Goal: Task Accomplishment & Management: Manage account settings

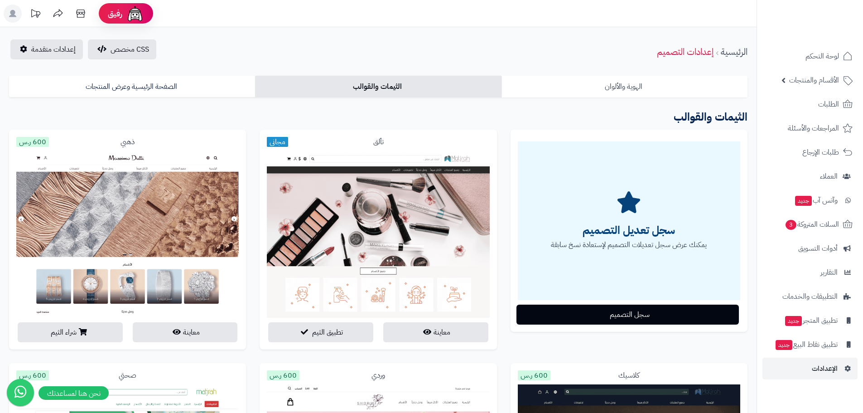
click at [548, 81] on link "الهوية والألوان" at bounding box center [625, 87] width 246 height 22
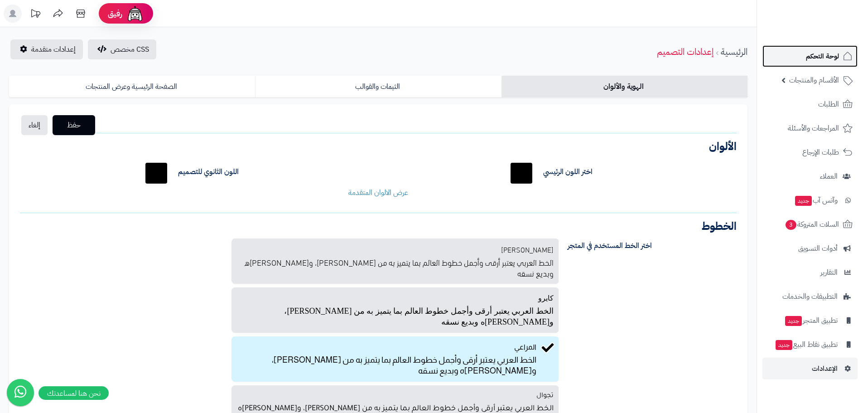
click at [831, 63] on link "لوحة التحكم" at bounding box center [810, 56] width 95 height 22
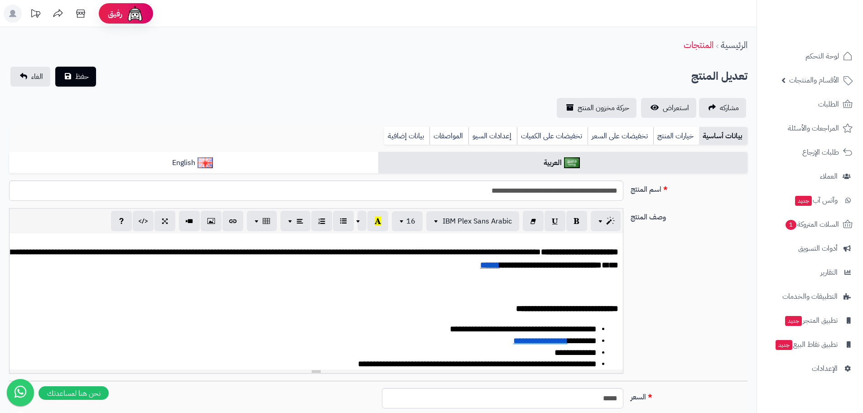
scroll to position [9, 0]
click at [829, 61] on span "لوحة التحكم" at bounding box center [822, 56] width 33 height 13
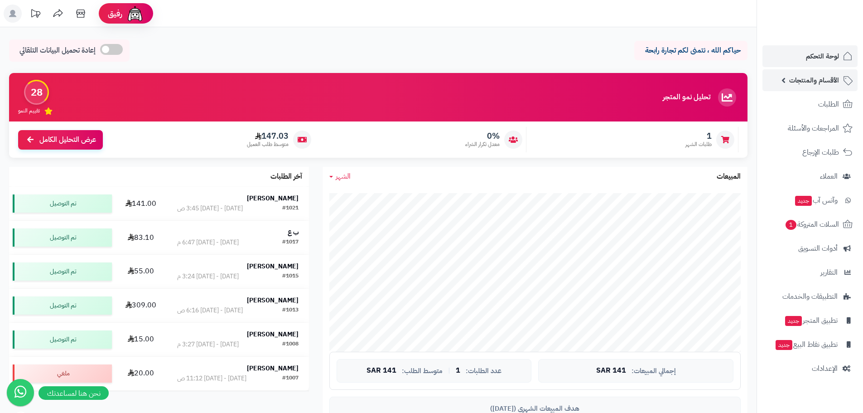
click at [814, 78] on span "الأقسام والمنتجات" at bounding box center [815, 80] width 50 height 13
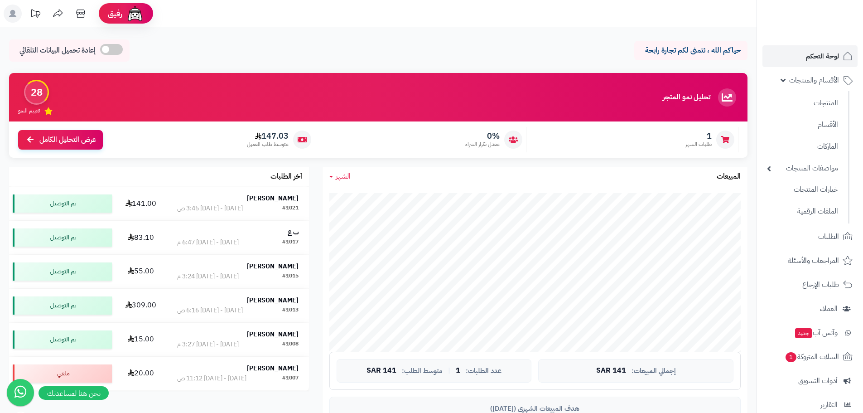
click at [39, 92] on div "28" at bounding box center [36, 92] width 25 height 25
click at [823, 56] on span "لوحة التحكم" at bounding box center [822, 56] width 33 height 13
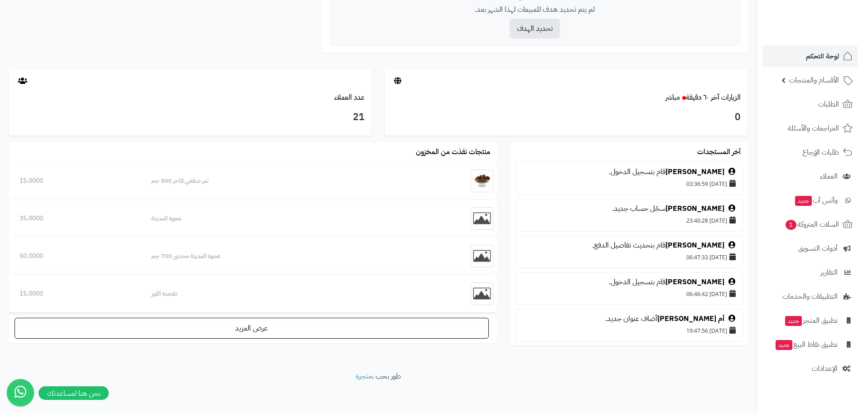
scroll to position [417, 0]
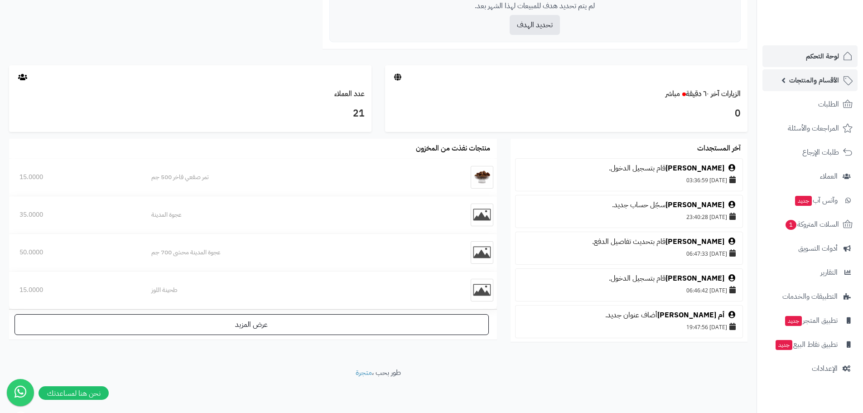
click at [828, 77] on span "الأقسام والمنتجات" at bounding box center [815, 80] width 50 height 13
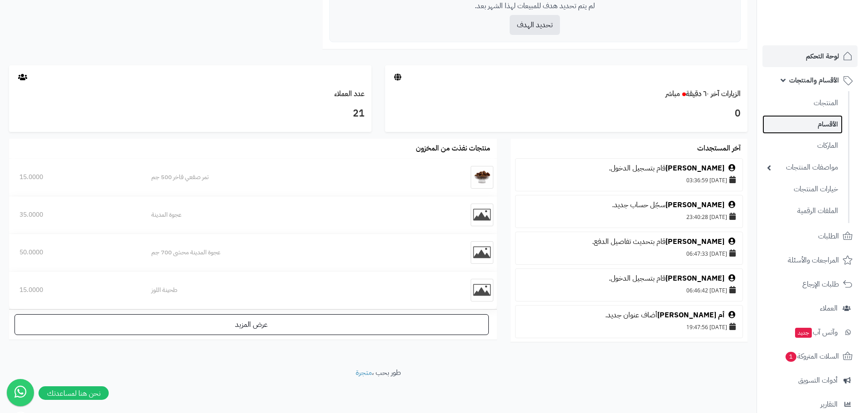
click at [823, 127] on link "الأقسام" at bounding box center [803, 124] width 80 height 19
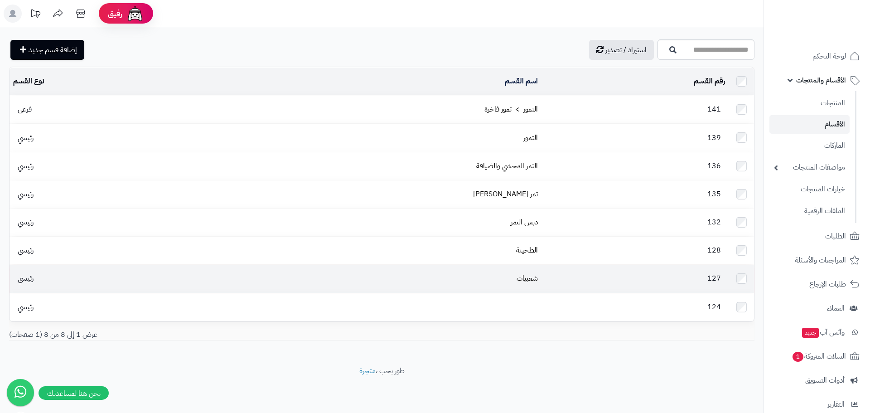
click at [561, 266] on td "127" at bounding box center [636, 279] width 188 height 28
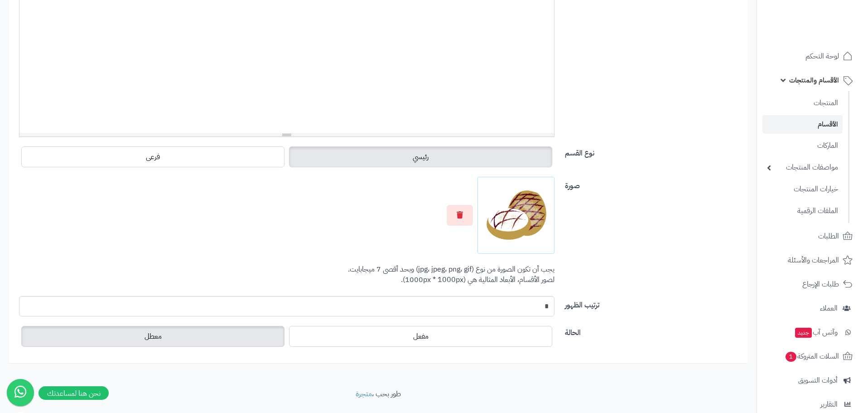
scroll to position [257, 0]
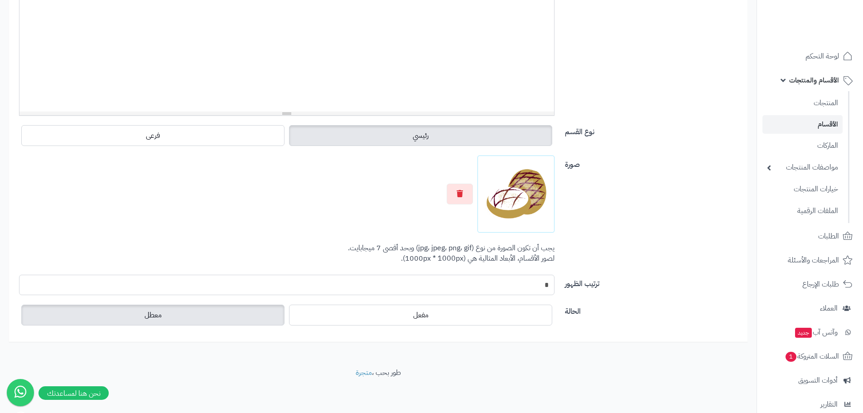
click at [515, 285] on input "*" at bounding box center [287, 285] width 536 height 20
click at [633, 247] on div "صورة اختر الصورة الأساسية يجب أن تكون الصورة من نوع (jpg، jpeg، png، gif) وبحد …" at bounding box center [378, 214] width 733 height 119
click at [420, 314] on span "مفعل" at bounding box center [420, 315] width 15 height 11
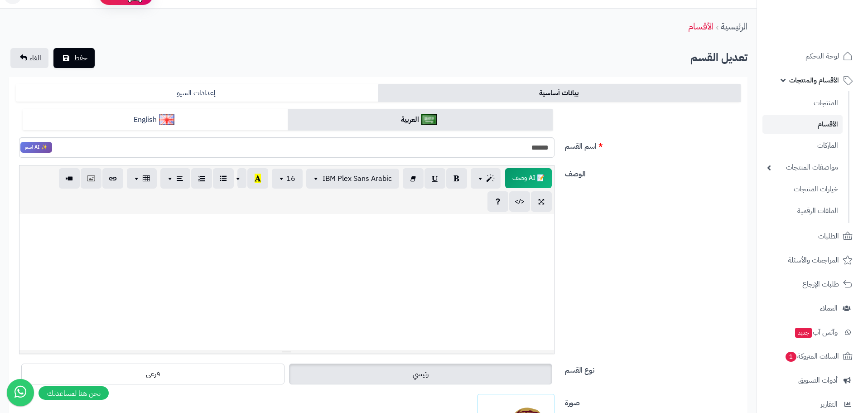
scroll to position [0, 0]
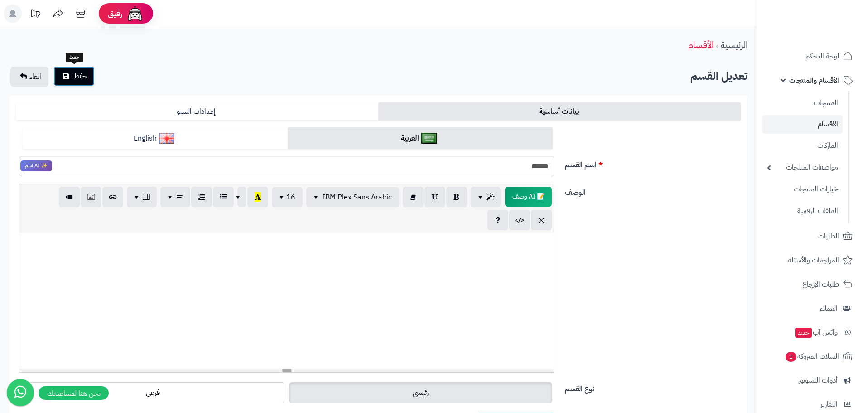
click at [73, 76] on button "حفظ" at bounding box center [73, 76] width 41 height 20
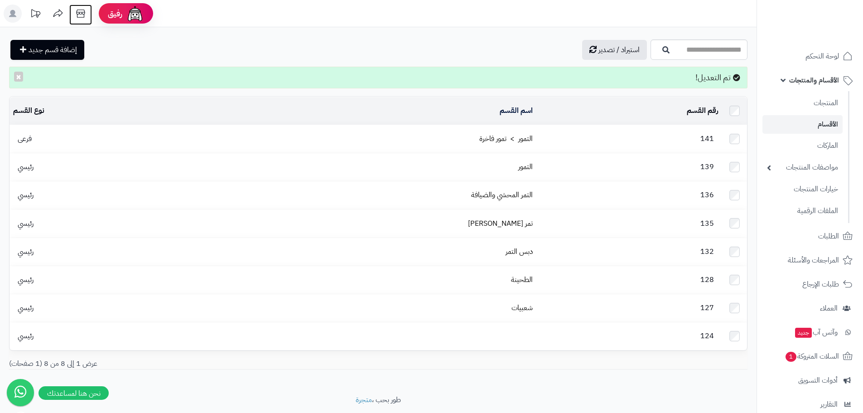
click at [80, 18] on icon at bounding box center [81, 14] width 18 height 18
